Goal: Task Accomplishment & Management: Manage account settings

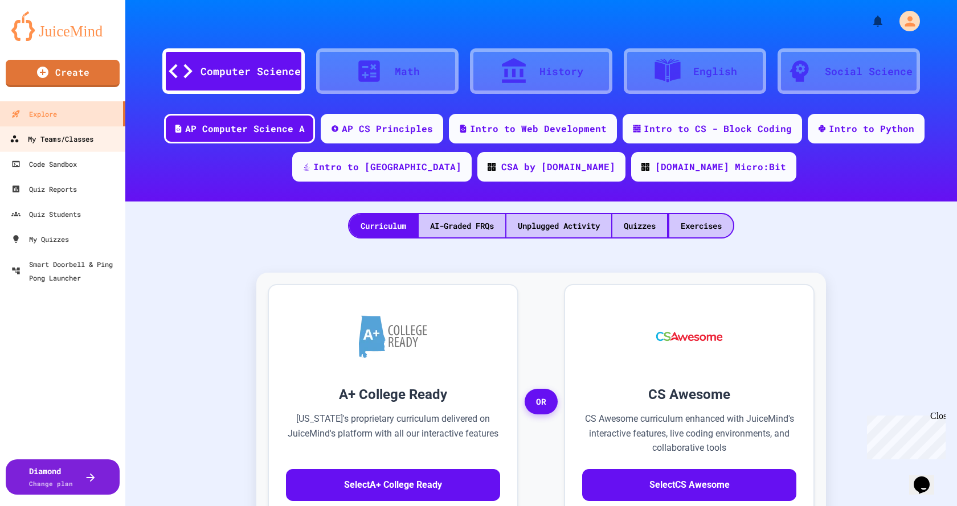
click at [46, 141] on div "My Teams/Classes" at bounding box center [52, 139] width 84 height 14
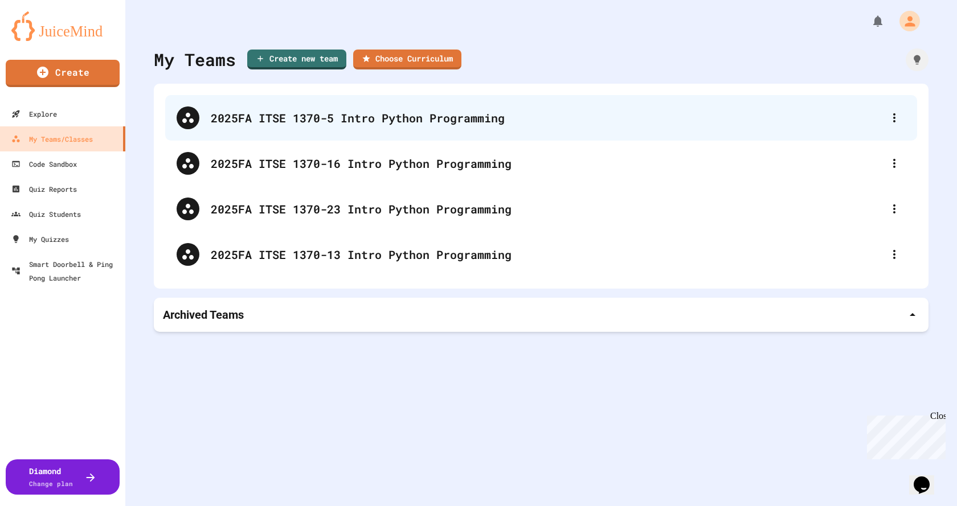
click at [268, 121] on div "2025FA ITSE 1370-5 Intro Python Programming" at bounding box center [547, 117] width 672 height 17
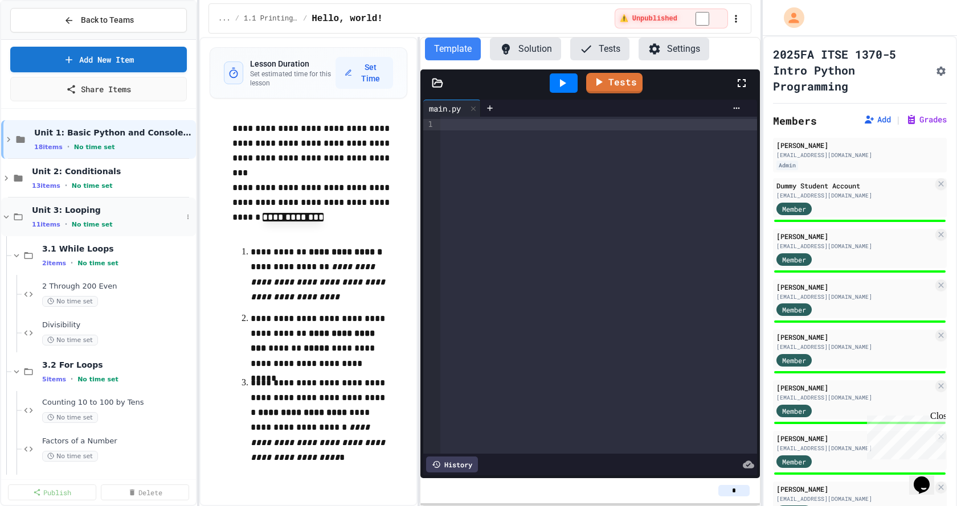
click at [4, 215] on icon at bounding box center [6, 217] width 10 height 10
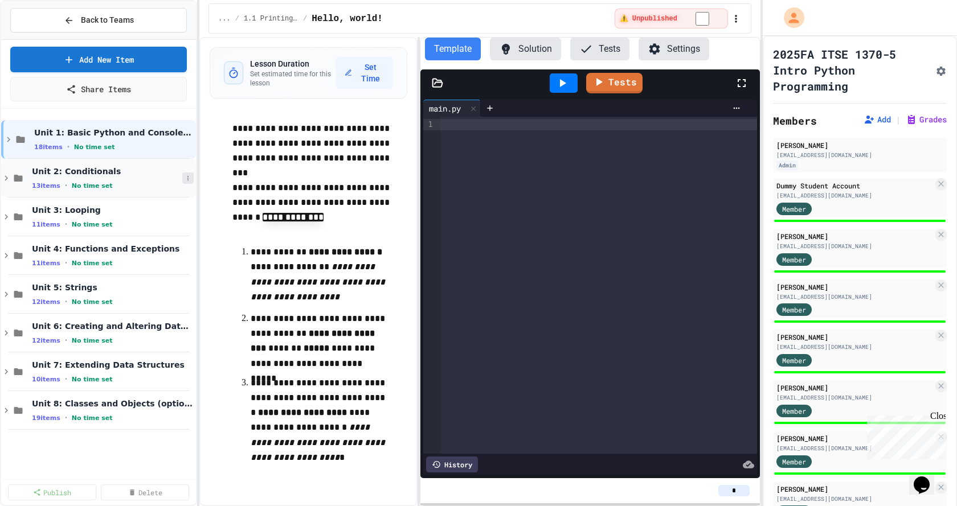
click at [187, 178] on icon at bounding box center [187, 178] width 7 height 7
click at [155, 235] on button "Unpublish All (13)" at bounding box center [165, 240] width 89 height 20
click at [68, 18] on icon at bounding box center [69, 20] width 10 height 10
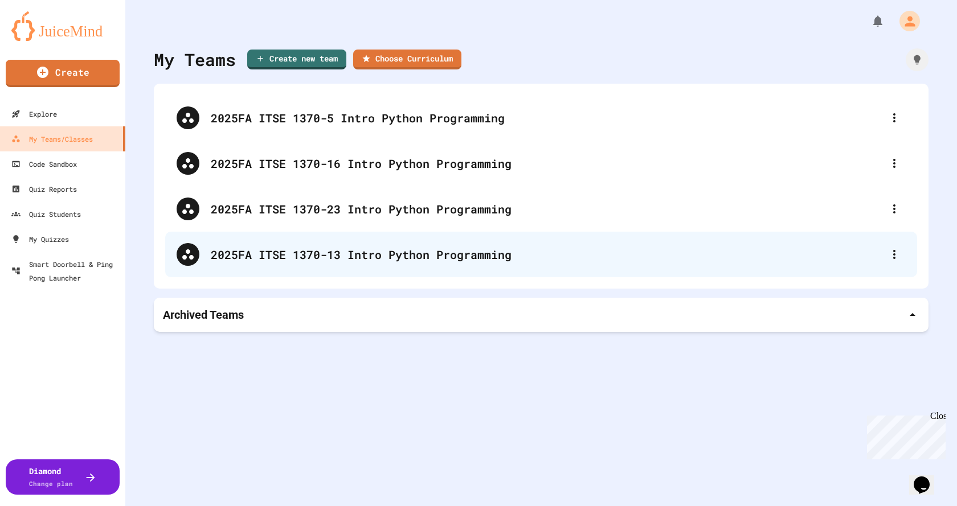
click at [299, 261] on div "2025FA ITSE 1370-13 Intro Python Programming" at bounding box center [547, 254] width 672 height 17
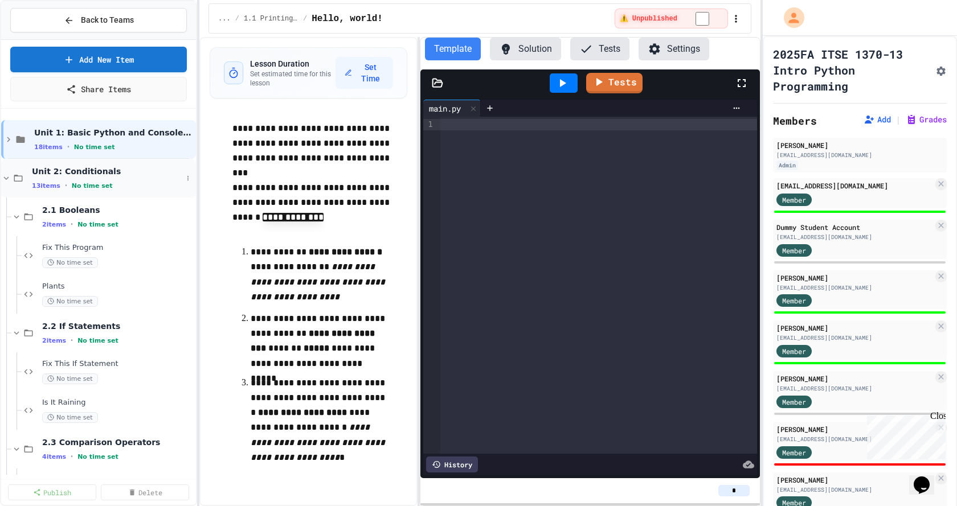
click at [5, 175] on icon at bounding box center [6, 178] width 10 height 10
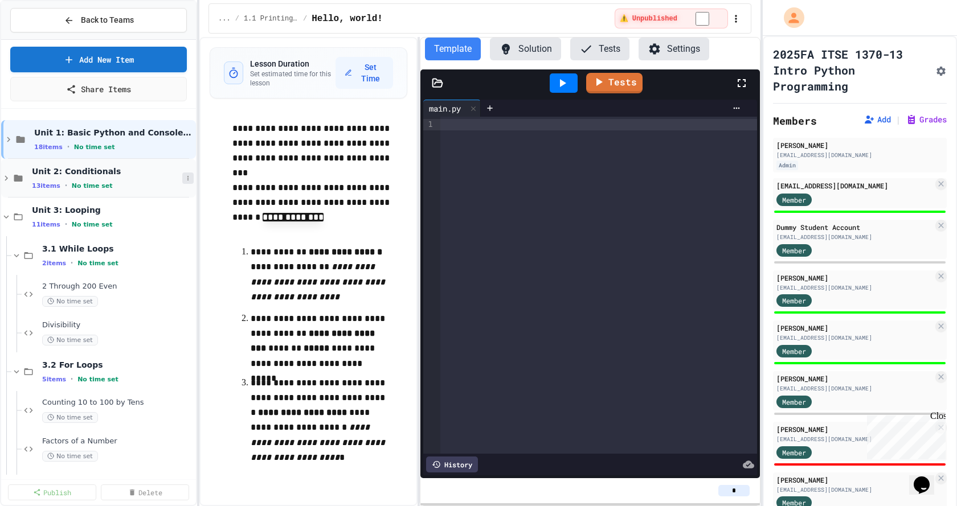
click at [184, 178] on icon at bounding box center [187, 178] width 7 height 7
click at [153, 241] on button "Unpublish All (13)" at bounding box center [157, 240] width 89 height 20
click at [184, 179] on icon at bounding box center [187, 178] width 7 height 7
click at [71, 25] on div at bounding box center [478, 253] width 957 height 506
click at [72, 19] on icon at bounding box center [69, 20] width 10 height 10
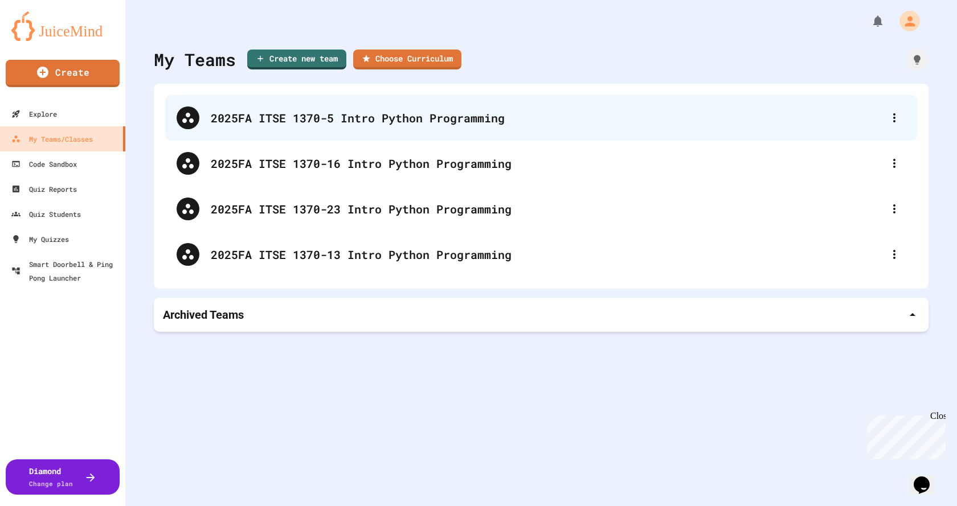
click at [337, 121] on div "2025FA ITSE 1370-5 Intro Python Programming" at bounding box center [547, 117] width 672 height 17
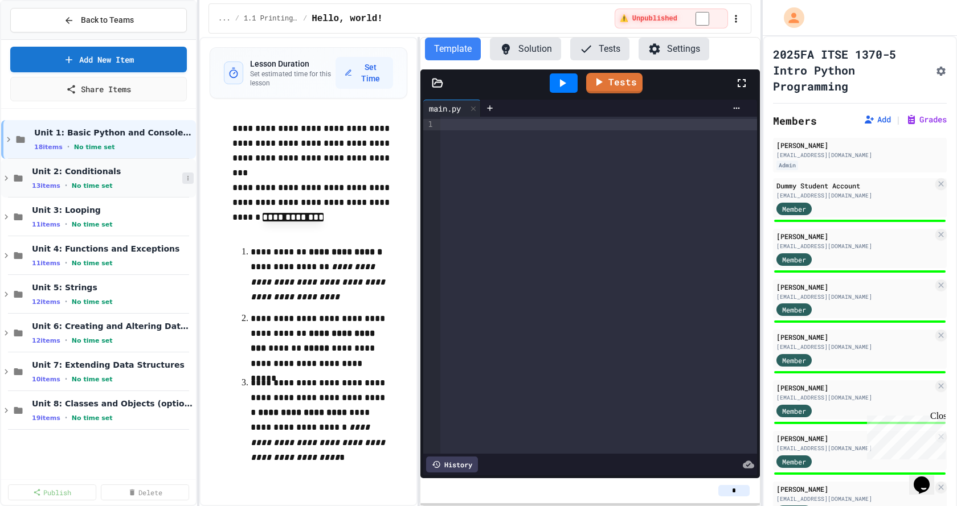
click at [191, 176] on icon at bounding box center [187, 178] width 7 height 7
click at [31, 16] on div at bounding box center [478, 253] width 957 height 506
click at [31, 16] on button "Back to Teams" at bounding box center [98, 20] width 177 height 24
